Goal: Ask a question

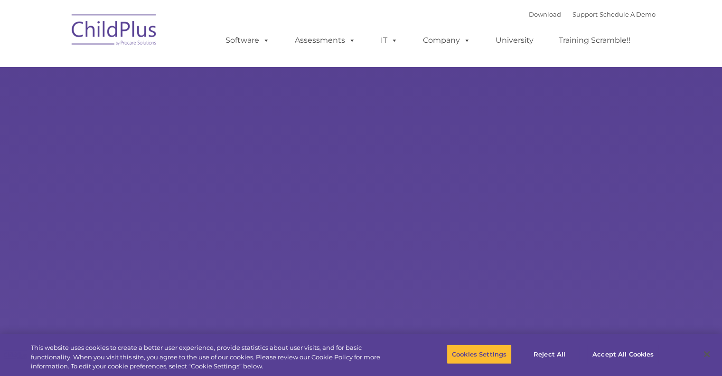
select select "MEDIUM"
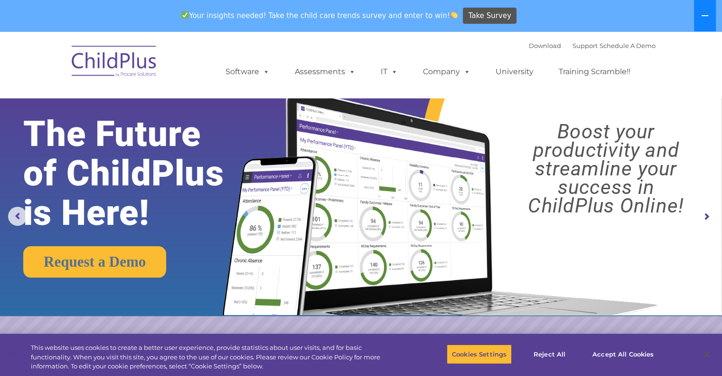
click at [703, 16] on icon at bounding box center [705, 16] width 8 height 8
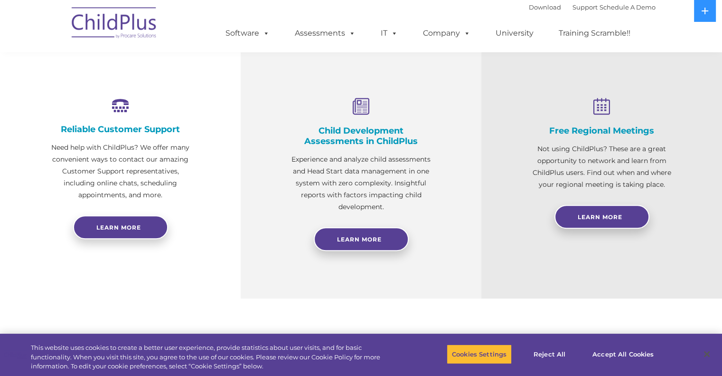
scroll to position [308, 0]
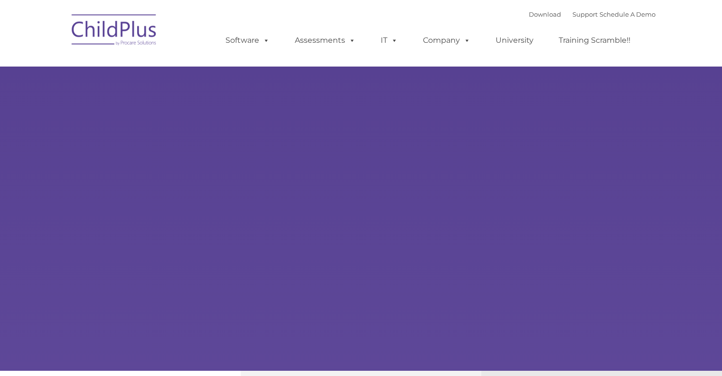
type input ""
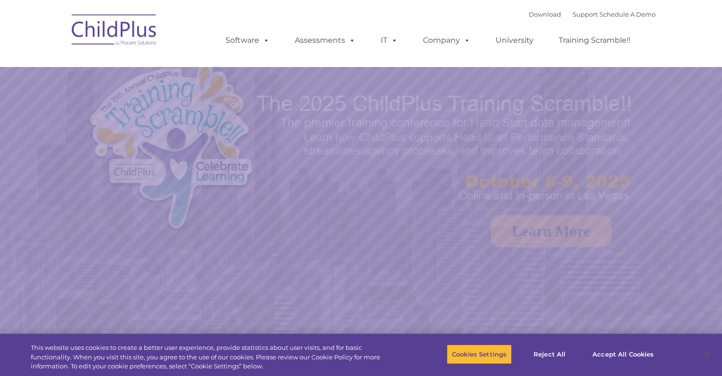
select select "MEDIUM"
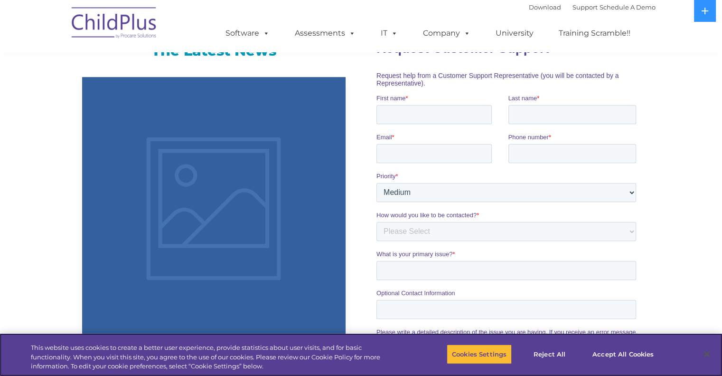
scroll to position [620, 0]
